Goal: Information Seeking & Learning: Find specific fact

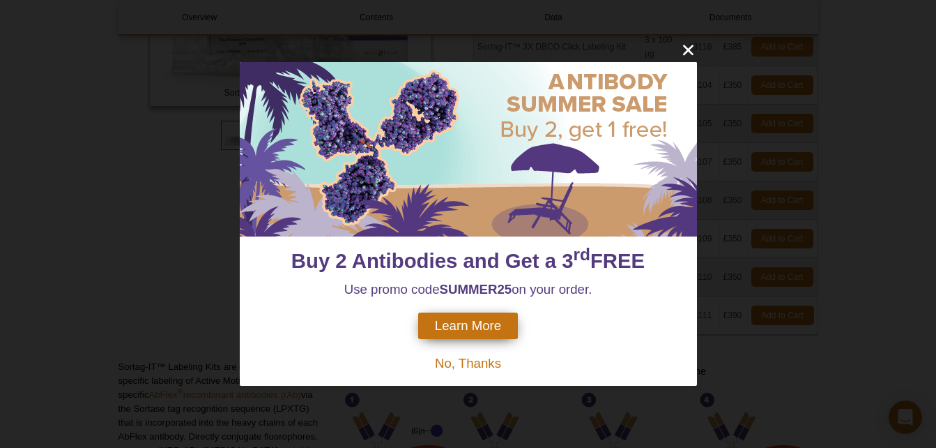
scroll to position [314, 0]
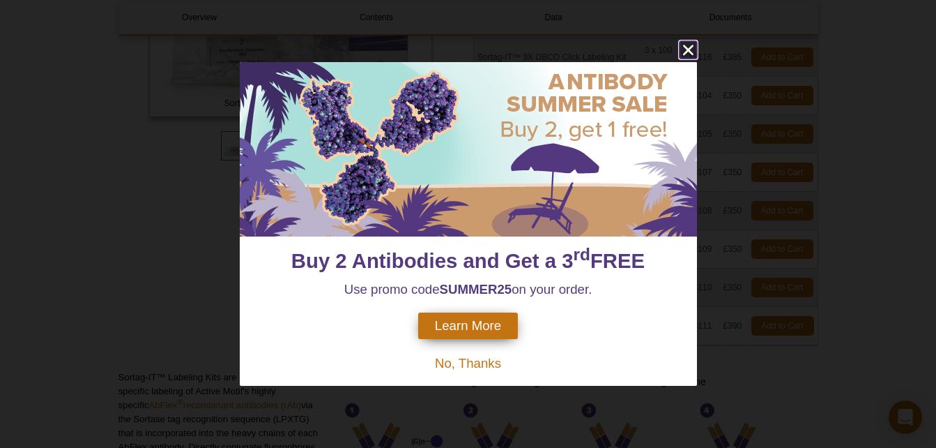
click at [688, 47] on icon "close" at bounding box center [688, 49] width 17 height 17
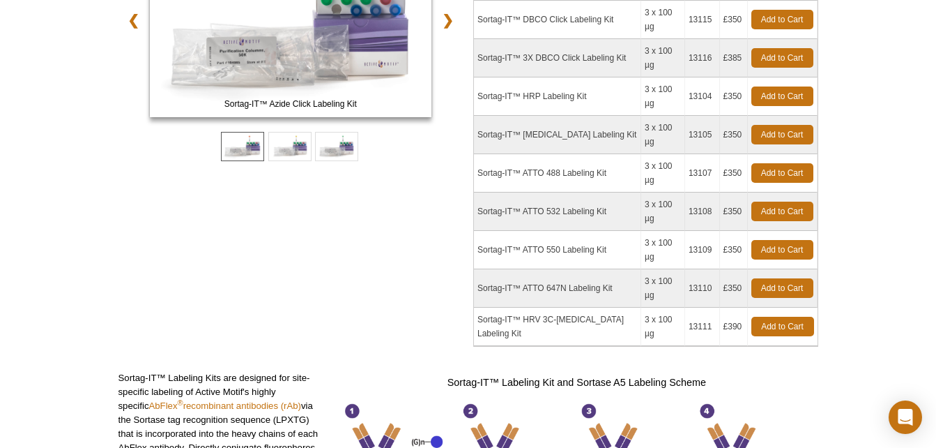
scroll to position [0, 0]
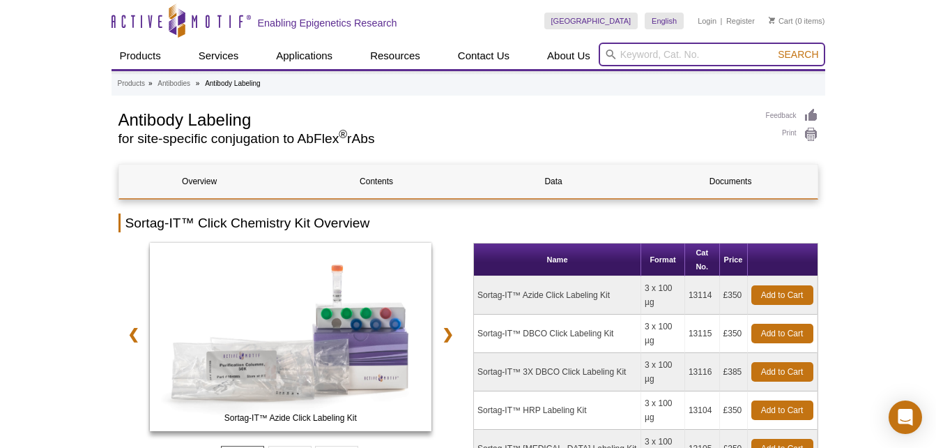
click at [642, 55] on input "search" at bounding box center [712, 55] width 227 height 24
type input "fret peptide sortase"
click at [774, 48] on button "Search" at bounding box center [798, 54] width 49 height 13
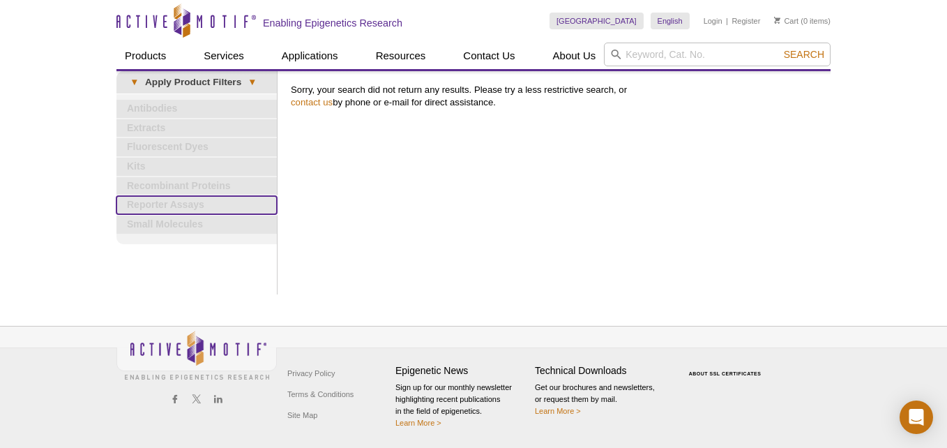
click at [179, 207] on link "Reporter Assays" at bounding box center [196, 205] width 160 height 18
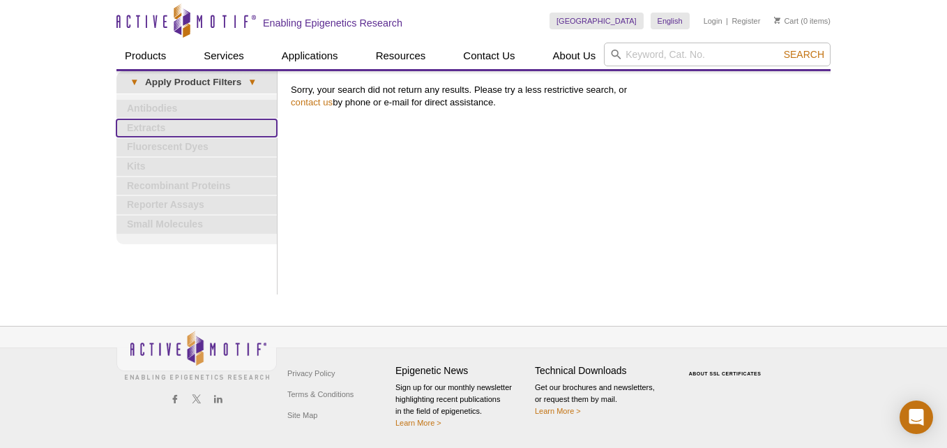
click at [182, 123] on link "Extracts" at bounding box center [196, 128] width 160 height 18
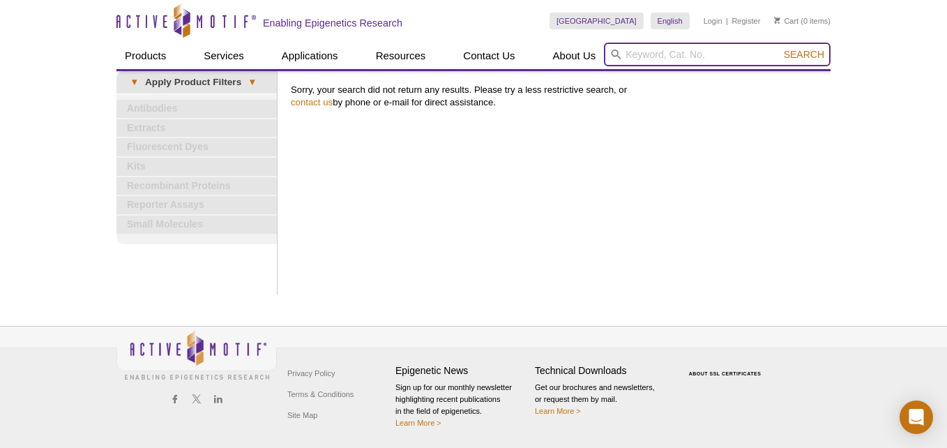
click at [699, 50] on input "search" at bounding box center [717, 55] width 227 height 24
type input "sortase"
click at [780, 48] on button "Search" at bounding box center [804, 54] width 49 height 13
